Goal: Task Accomplishment & Management: Use online tool/utility

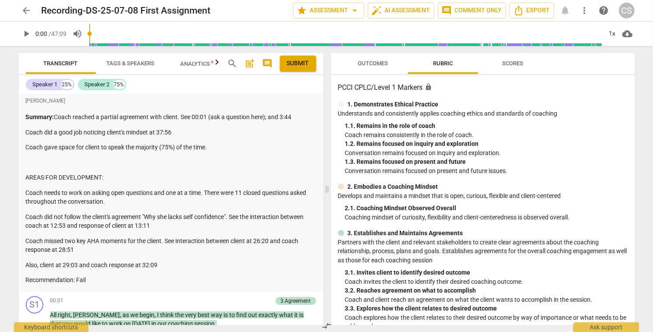
click at [249, 65] on span "post_add" at bounding box center [250, 63] width 10 height 10
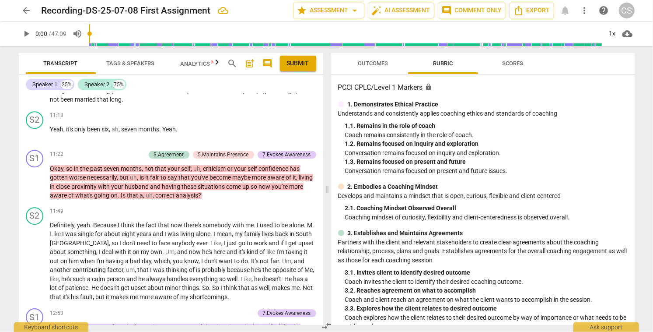
scroll to position [1504, 0]
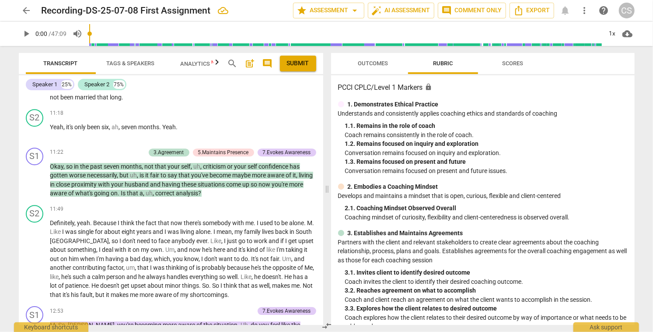
click at [369, 60] on span "Outcomes" at bounding box center [373, 63] width 30 height 7
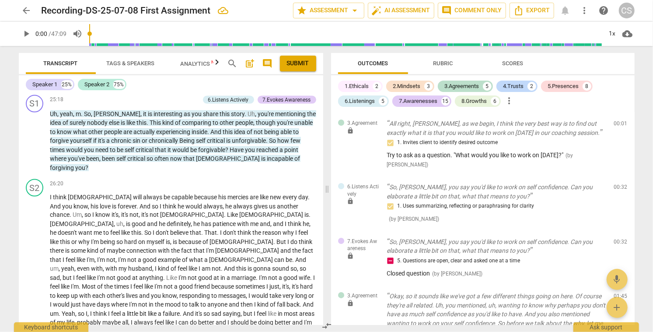
scroll to position [2820, 0]
click at [413, 99] on div "7.Awarenesses" at bounding box center [418, 101] width 38 height 9
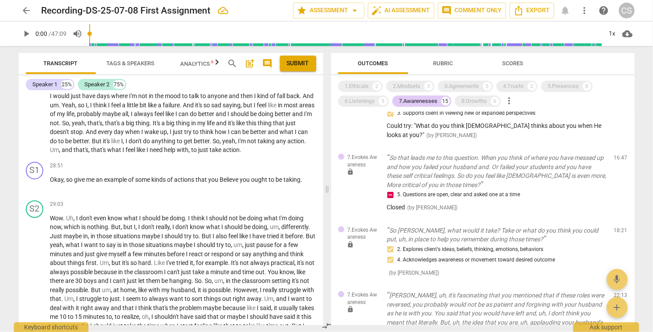
scroll to position [3025, 0]
click at [35, 179] on span "play_arrow" at bounding box center [35, 184] width 10 height 10
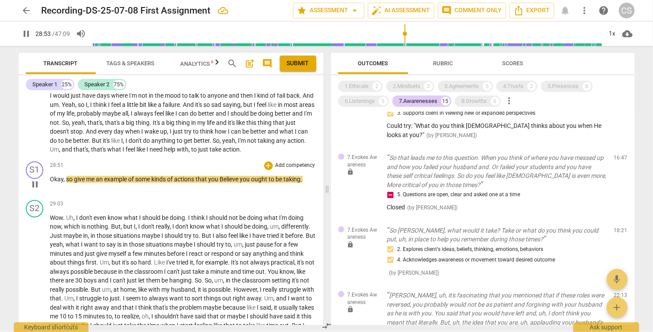
click at [35, 179] on span "pause" at bounding box center [35, 184] width 10 height 10
type input "1734"
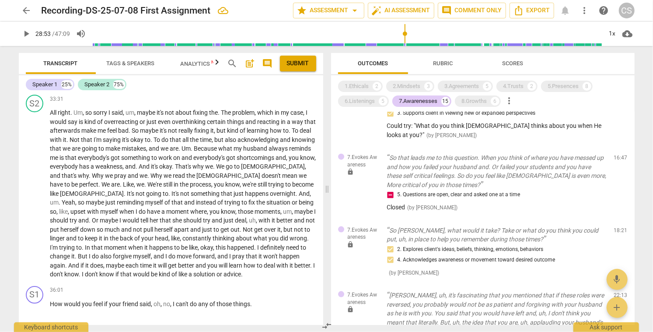
scroll to position [3526, 0]
click at [414, 102] on div "7.Awarenesses" at bounding box center [418, 101] width 38 height 9
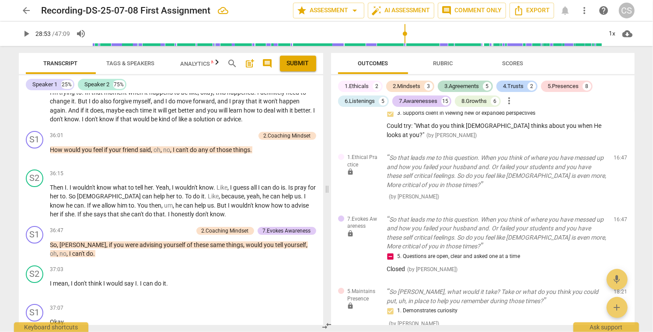
scroll to position [3682, 0]
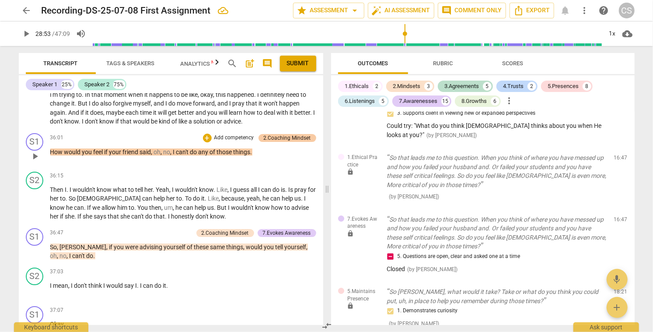
click at [283, 134] on div "2.Coaching Mindset" at bounding box center [287, 138] width 47 height 8
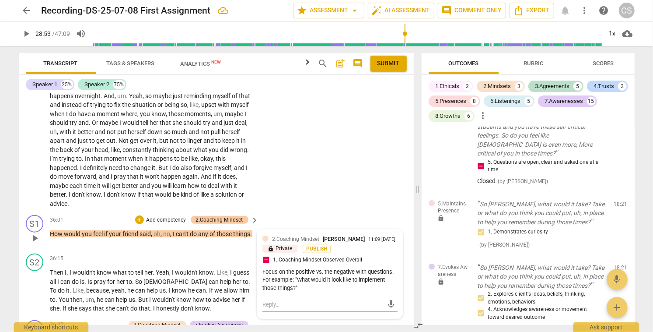
scroll to position [2474, 0]
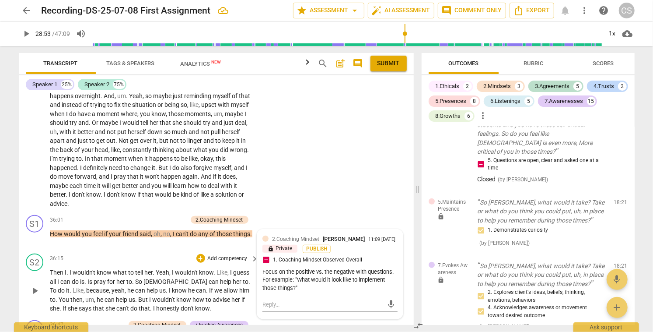
click at [209, 278] on span "can" at bounding box center [214, 281] width 11 height 7
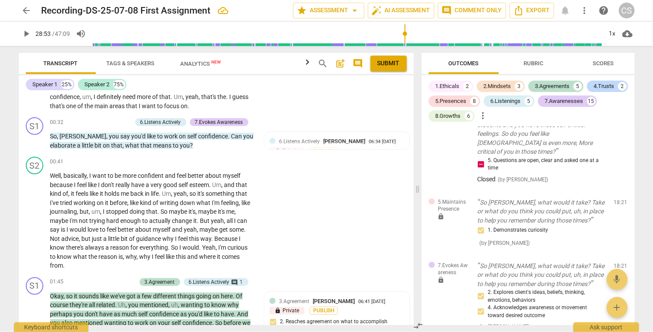
scroll to position [0, 0]
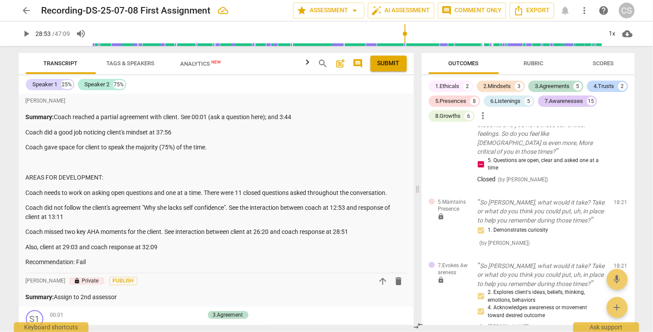
click at [382, 63] on span "Submit" at bounding box center [389, 63] width 22 height 9
click at [26, 12] on span "arrow_back" at bounding box center [26, 10] width 10 height 10
